Goal: Information Seeking & Learning: Stay updated

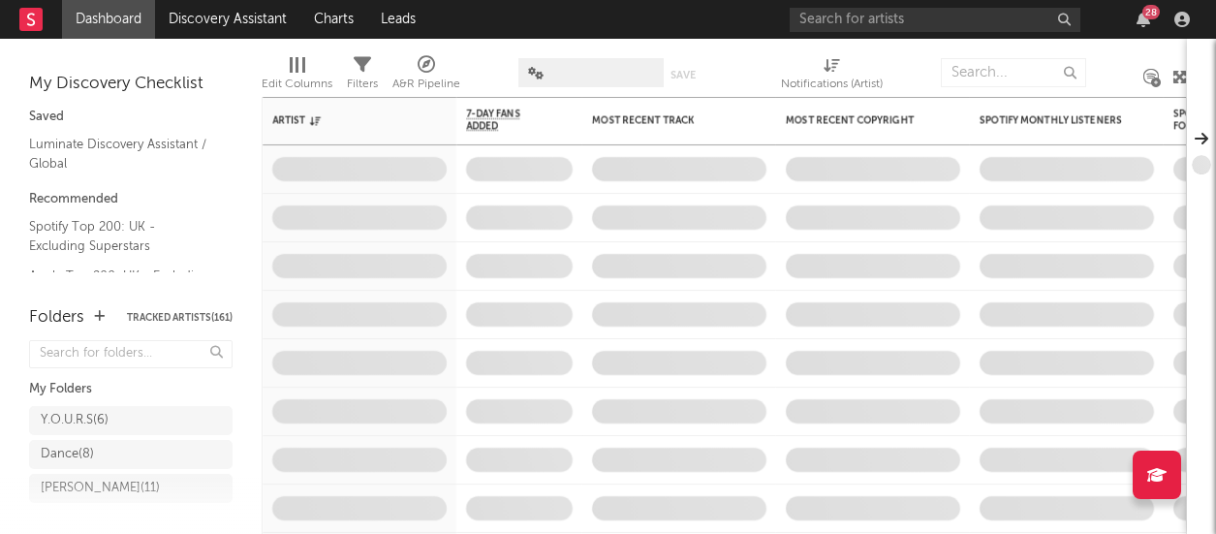
click at [1147, 17] on div "28" at bounding box center [1150, 12] width 17 height 15
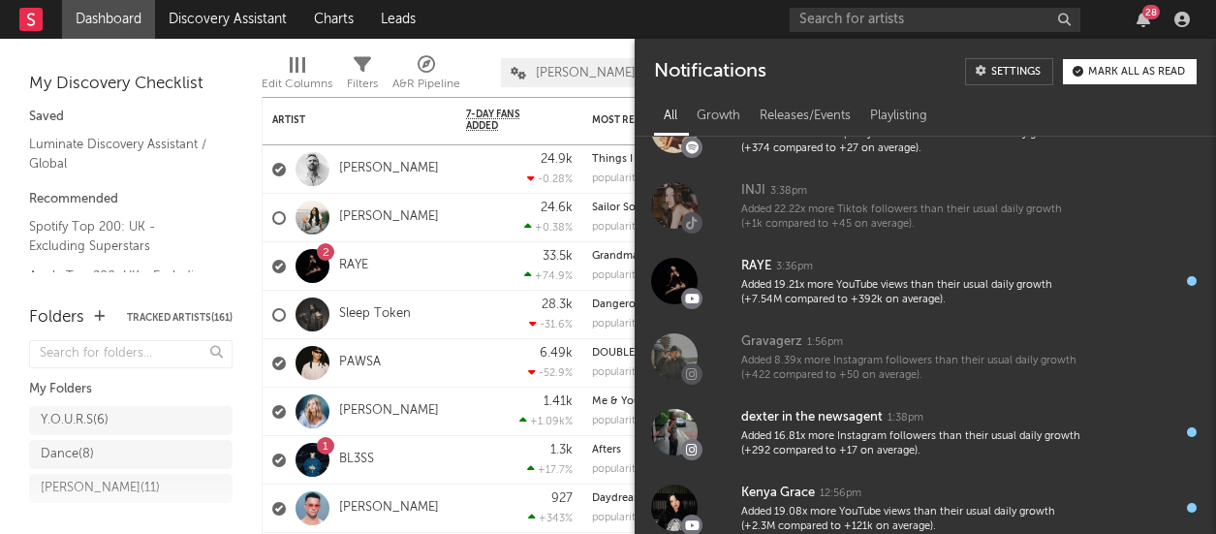
scroll to position [1019, 0]
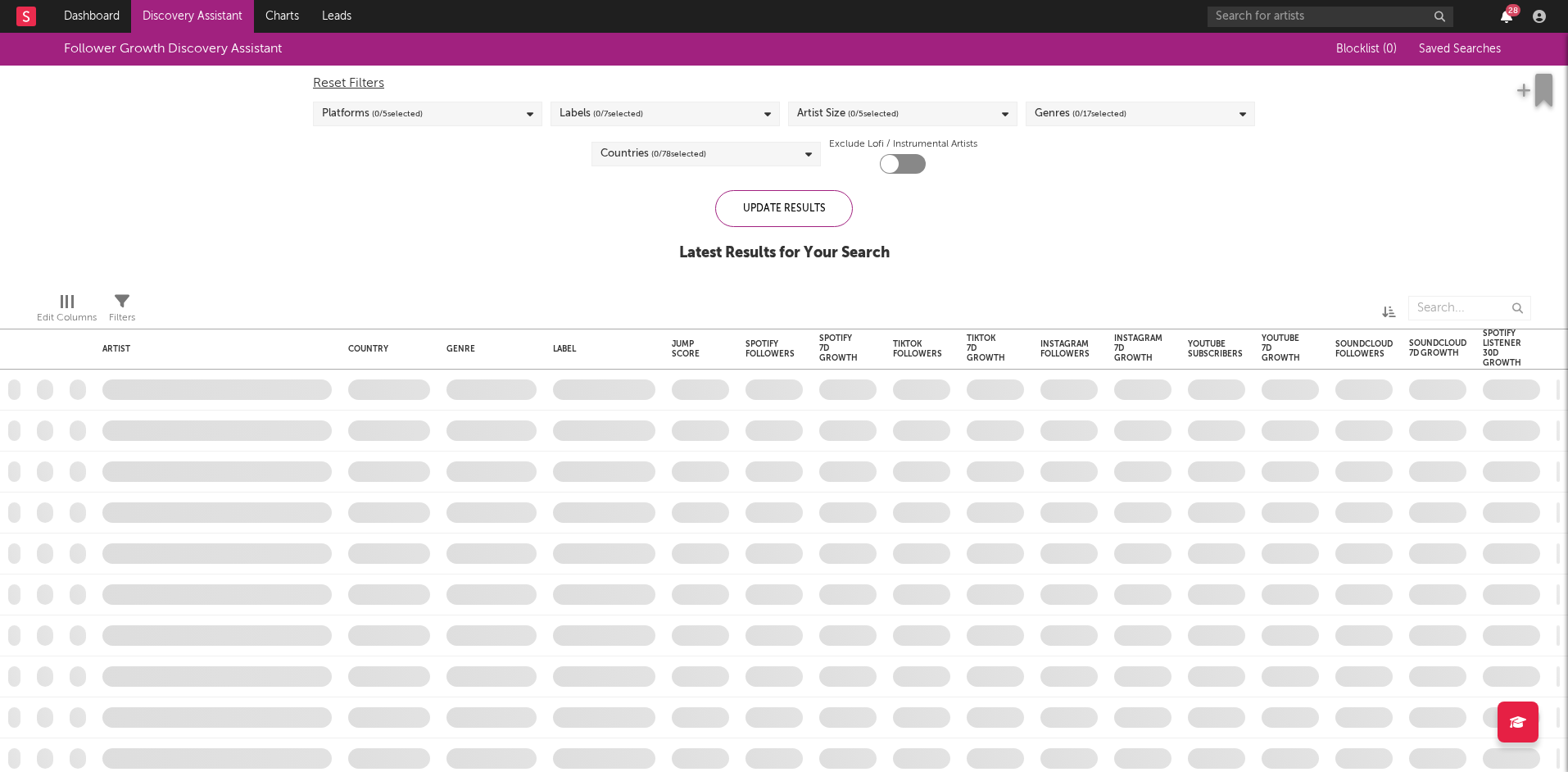
click at [1508, 15] on icon "button" at bounding box center [1507, 17] width 12 height 14
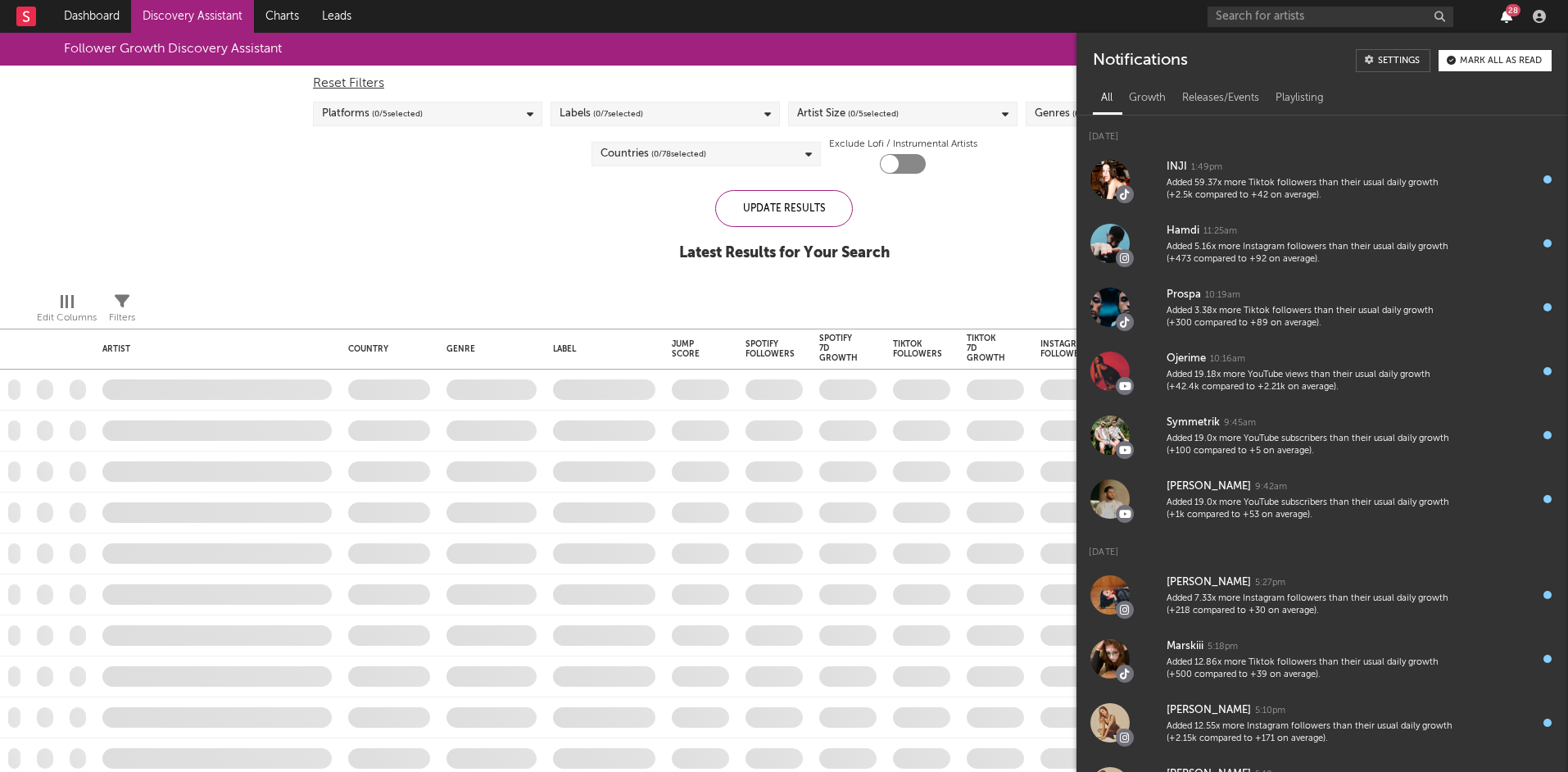
checkbox input "true"
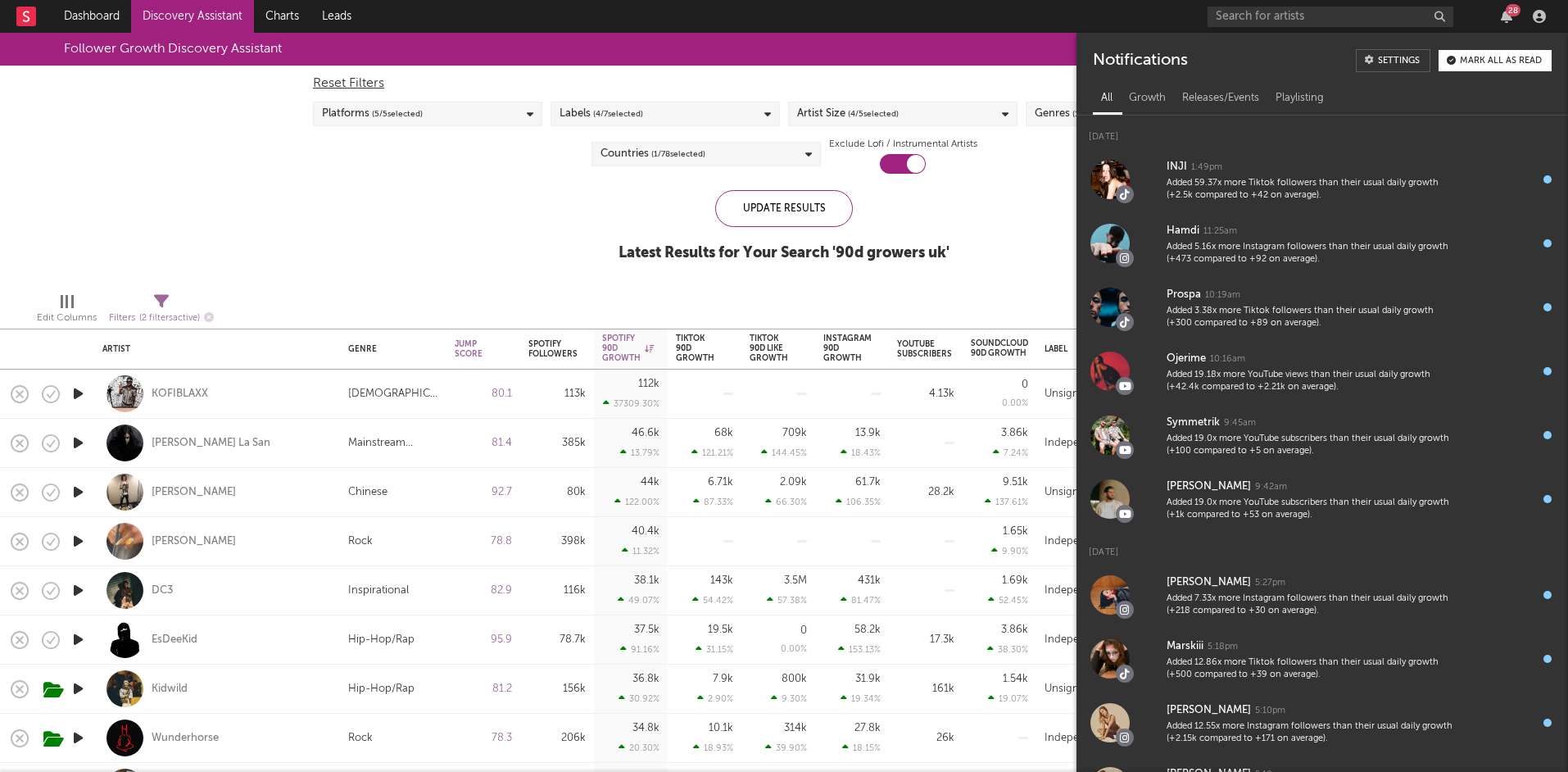
click at [290, 301] on div at bounding box center [463, 308] width 474 height 41
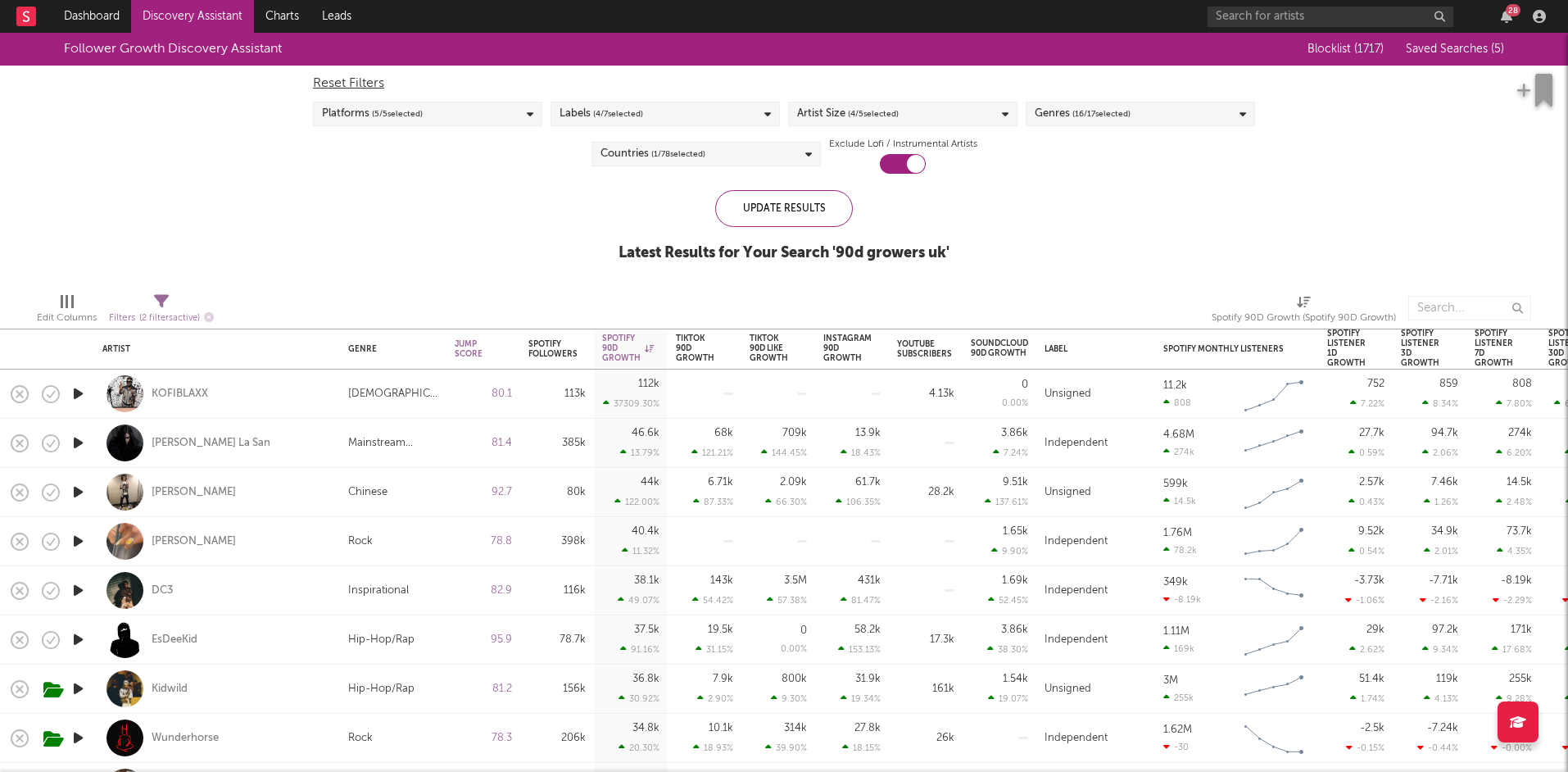
click at [235, 186] on div "Follower Growth Discovery Assistant Blocklist ( 1717 ) Saved Searches ( 5 ) Res…" at bounding box center [784, 156] width 1568 height 247
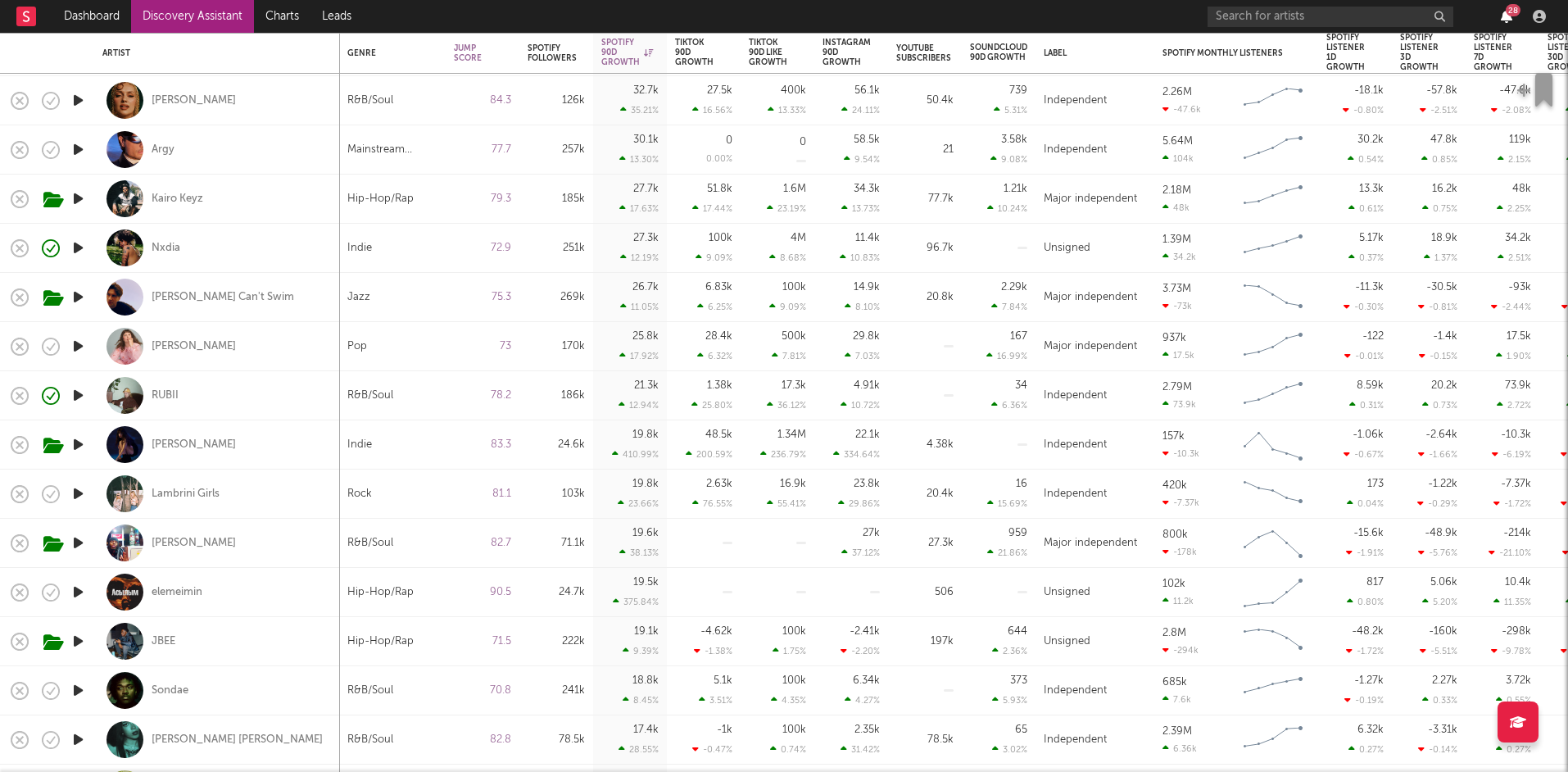
click at [1502, 17] on icon "button" at bounding box center [1507, 17] width 12 height 14
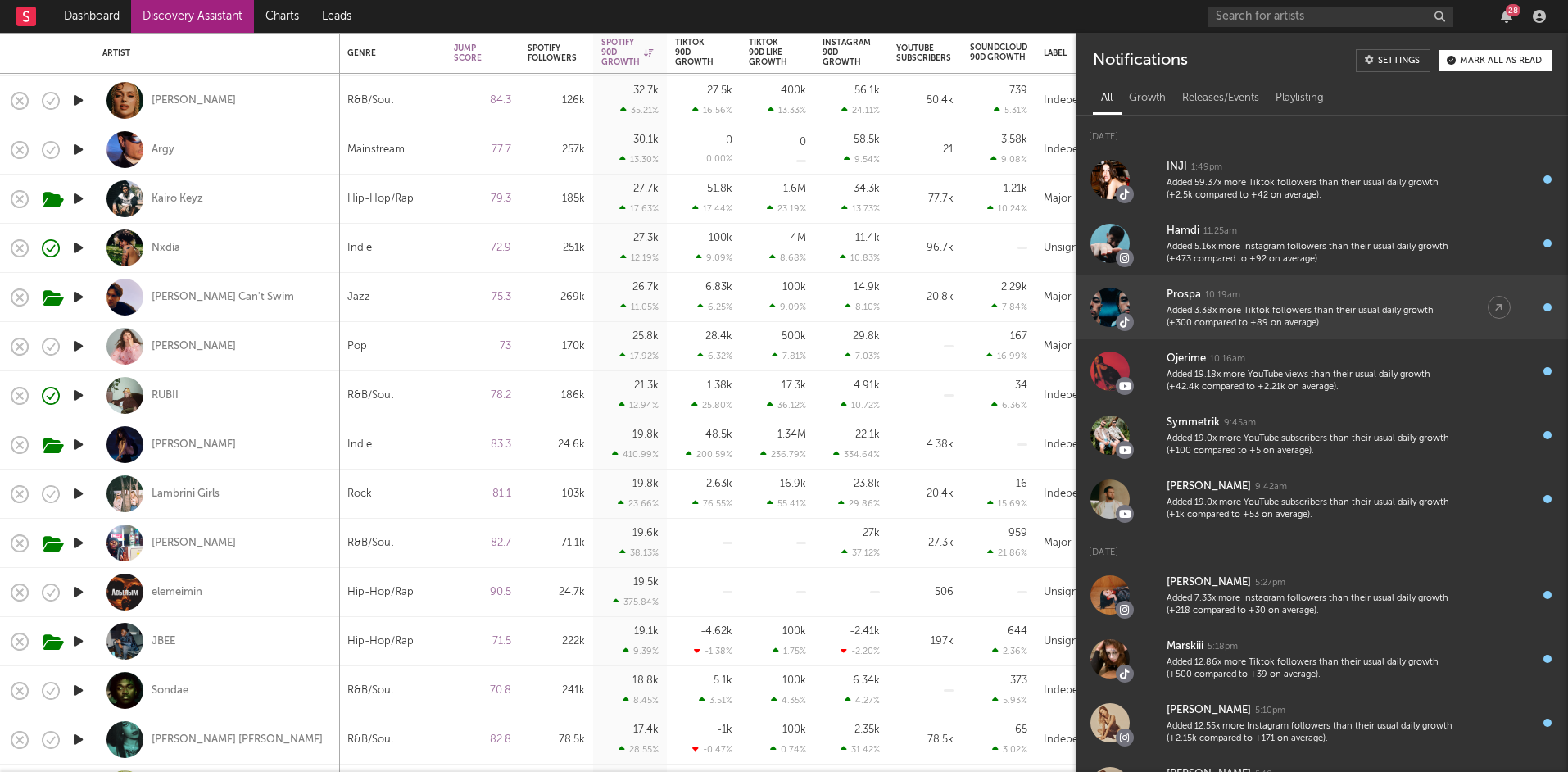
click at [1342, 306] on div "Added 3.38x more Tiktok followers than their usual daily growth (+300 compared …" at bounding box center [1311, 317] width 288 height 25
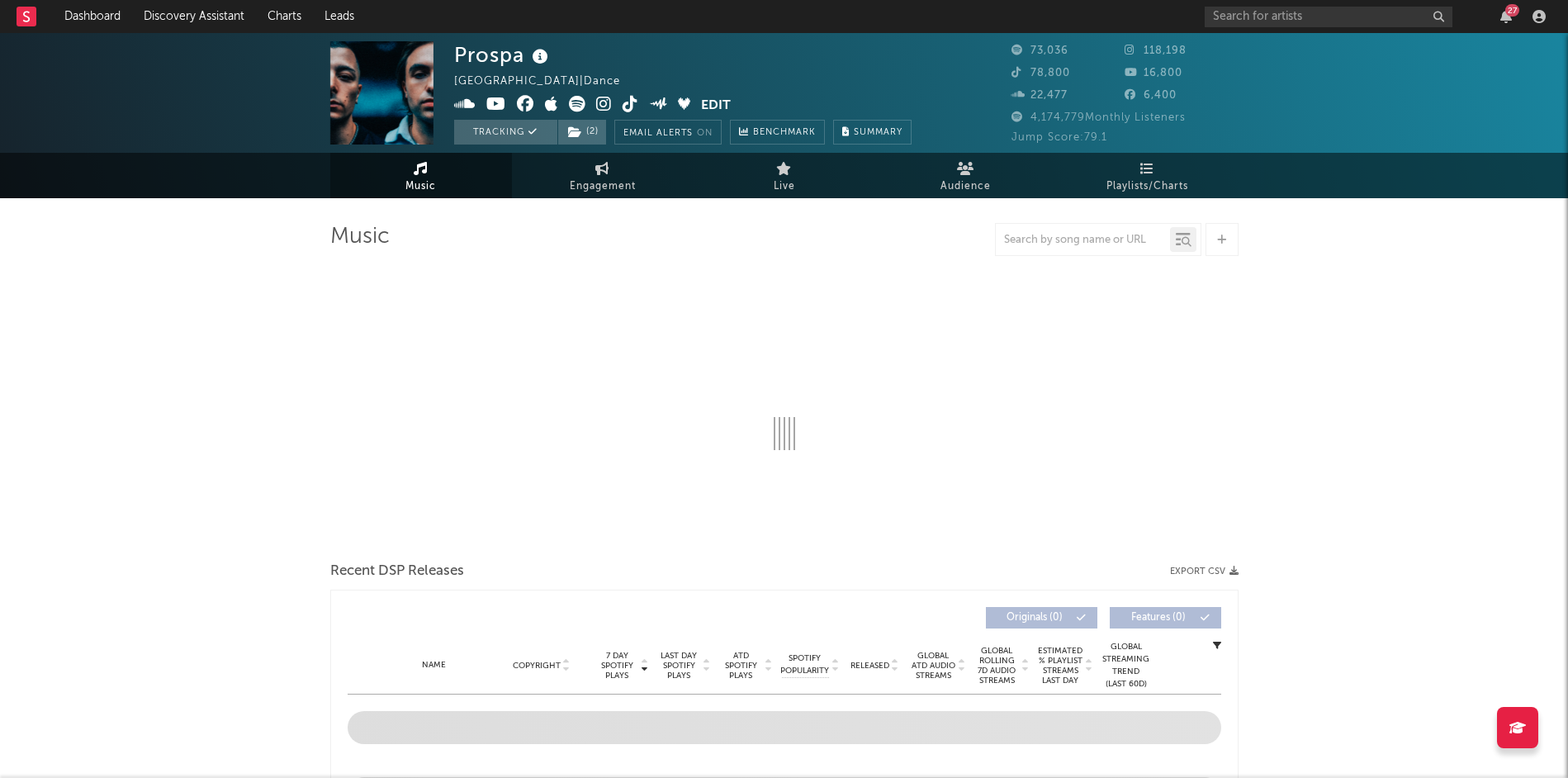
click at [629, 102] on icon at bounding box center [631, 103] width 15 height 16
select select "6m"
